Goal: Task Accomplishment & Management: Manage account settings

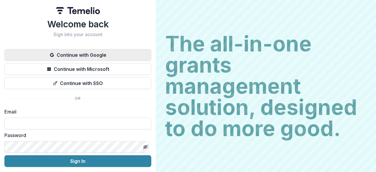
click at [111, 52] on button "Continue with Google" at bounding box center [77, 55] width 147 height 12
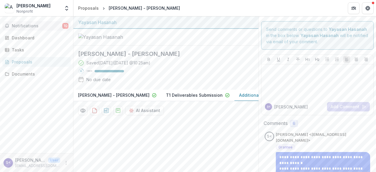
click at [44, 25] on span "Notifications" at bounding box center [37, 26] width 51 height 5
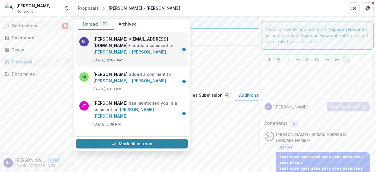
click at [117, 49] on link "[PERSON_NAME] - [PERSON_NAME]" at bounding box center [129, 51] width 73 height 5
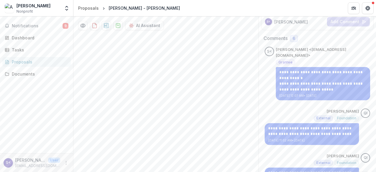
scroll to position [91, 0]
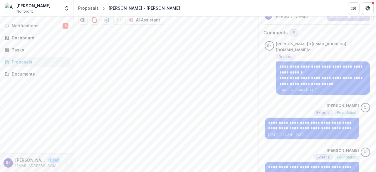
click at [294, 30] on span "6" at bounding box center [294, 32] width 8 height 7
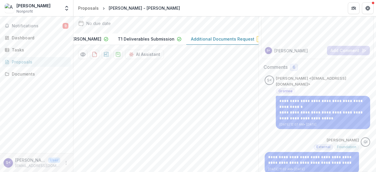
scroll to position [0, 53]
click at [210, 42] on p "Additional Documents Request" at bounding box center [217, 39] width 63 height 6
click at [194, 45] on button "Additional Documents Request Draft" at bounding box center [226, 39] width 91 height 11
click at [24, 39] on div "Dashboard" at bounding box center [39, 38] width 54 height 6
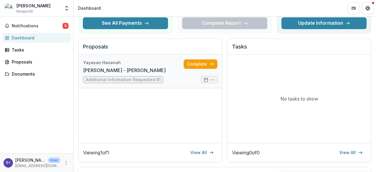
click at [166, 74] on link "[PERSON_NAME] - [PERSON_NAME]" at bounding box center [124, 70] width 83 height 7
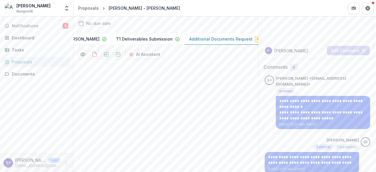
scroll to position [0, 53]
click at [213, 42] on p "Additional Documents Request" at bounding box center [217, 39] width 63 height 6
drag, startPoint x: 374, startPoint y: 34, endPoint x: 309, endPoint y: 29, distance: 65.4
click at [327, 27] on div "S< [PERSON_NAME] I Add Comment" at bounding box center [317, 29] width 117 height 66
click at [28, 70] on link "Documents" at bounding box center [36, 74] width 68 height 10
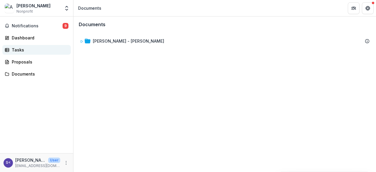
click at [27, 54] on link "Tasks" at bounding box center [36, 50] width 68 height 10
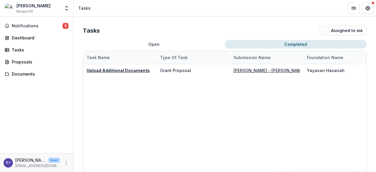
click at [293, 44] on button "Completed" at bounding box center [296, 44] width 142 height 9
click at [29, 50] on div "Tasks" at bounding box center [39, 50] width 54 height 6
click at [26, 63] on div "Proposals" at bounding box center [39, 62] width 54 height 6
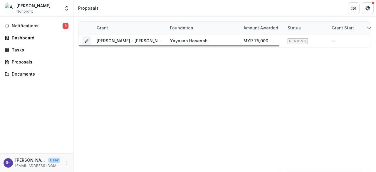
drag, startPoint x: 267, startPoint y: 46, endPoint x: 223, endPoint y: 56, distance: 45.4
click at [223, 46] on div at bounding box center [179, 46] width 200 height 2
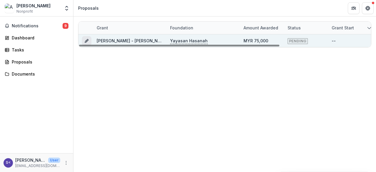
click at [86, 37] on button "Grant 1fdad644-dee8-4dba-a600-2c48b2f881a4" at bounding box center [86, 40] width 9 height 9
